Goal: Information Seeking & Learning: Learn about a topic

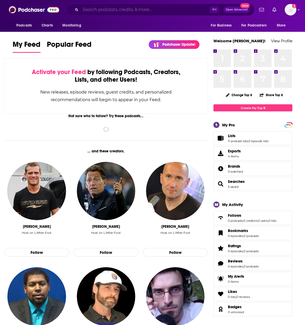
click at [84, 9] on input "Search podcasts, credits, & more..." at bounding box center [144, 10] width 129 height 8
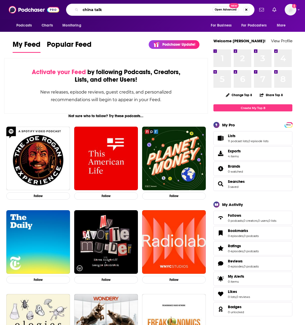
type input "china talk"
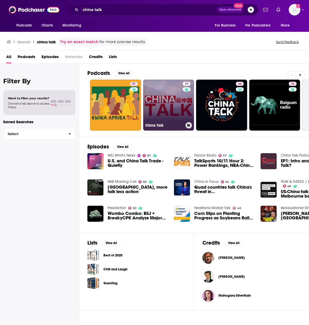
click at [174, 91] on link "29 China Talk" at bounding box center [168, 105] width 51 height 51
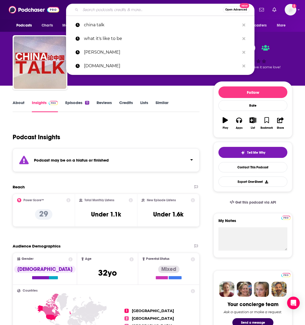
click at [126, 10] on input "Search podcasts, credits, & more..." at bounding box center [151, 10] width 142 height 8
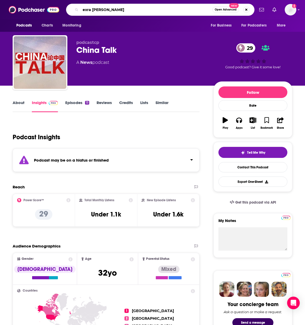
click at [87, 9] on input "exra [PERSON_NAME]" at bounding box center [146, 10] width 132 height 8
type input "[PERSON_NAME]"
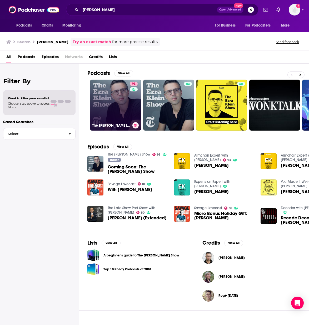
click at [99, 88] on link "93 The [PERSON_NAME] Show" at bounding box center [115, 105] width 51 height 51
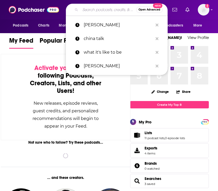
click at [101, 9] on input "Search podcasts, credits, & more..." at bounding box center [108, 10] width 56 height 8
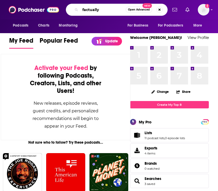
type input "factually"
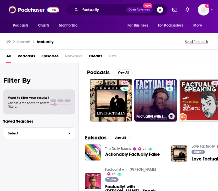
click at [144, 90] on link "75 Factually! with Adam Conover" at bounding box center [156, 100] width 43 height 43
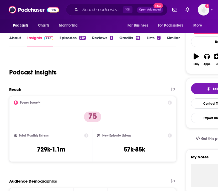
scroll to position [62, 0]
